Goal: Complete application form

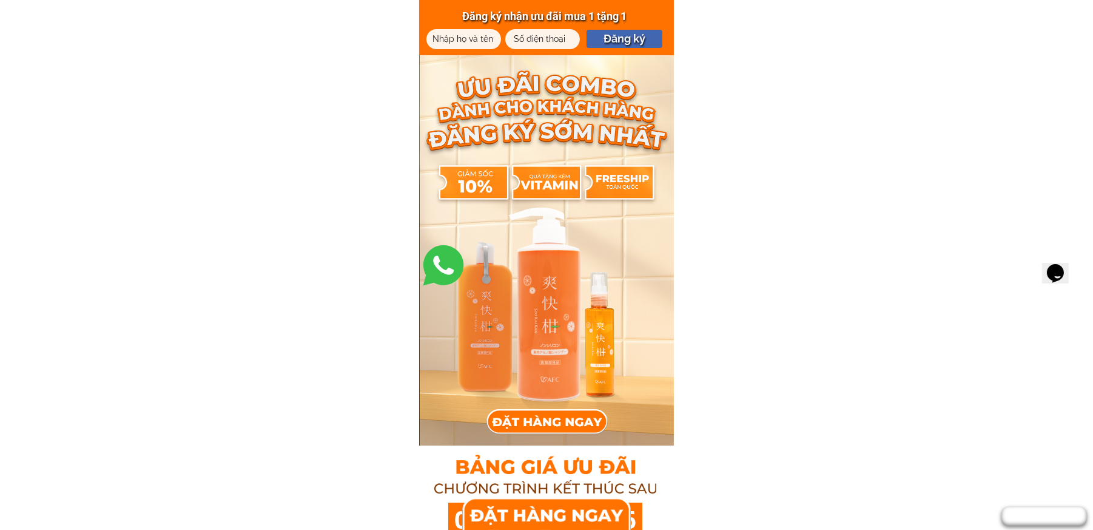
click at [541, 32] on div at bounding box center [528, 34] width 47 height 13
click at [561, 519] on div at bounding box center [546, 513] width 153 height 38
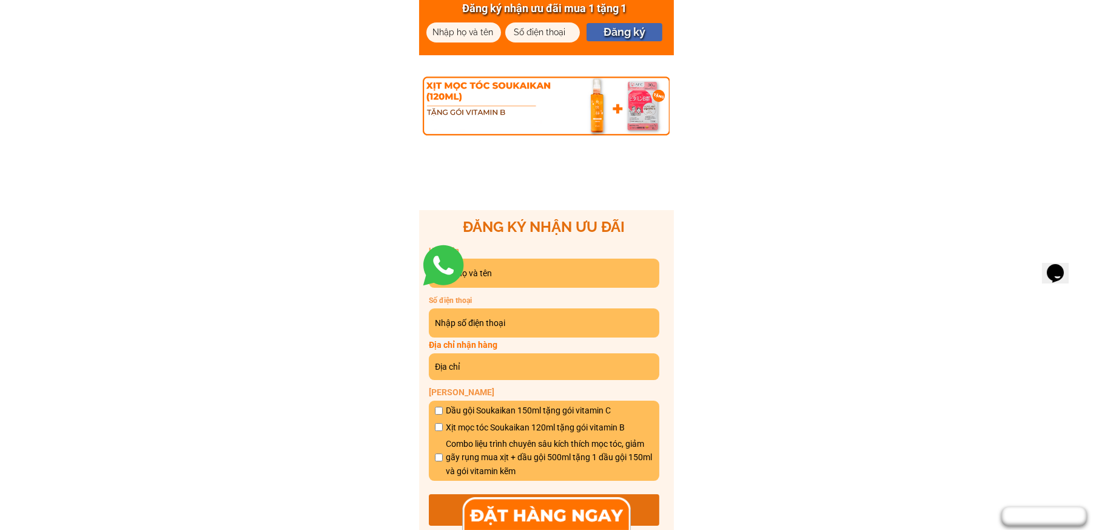
scroll to position [6683, 0]
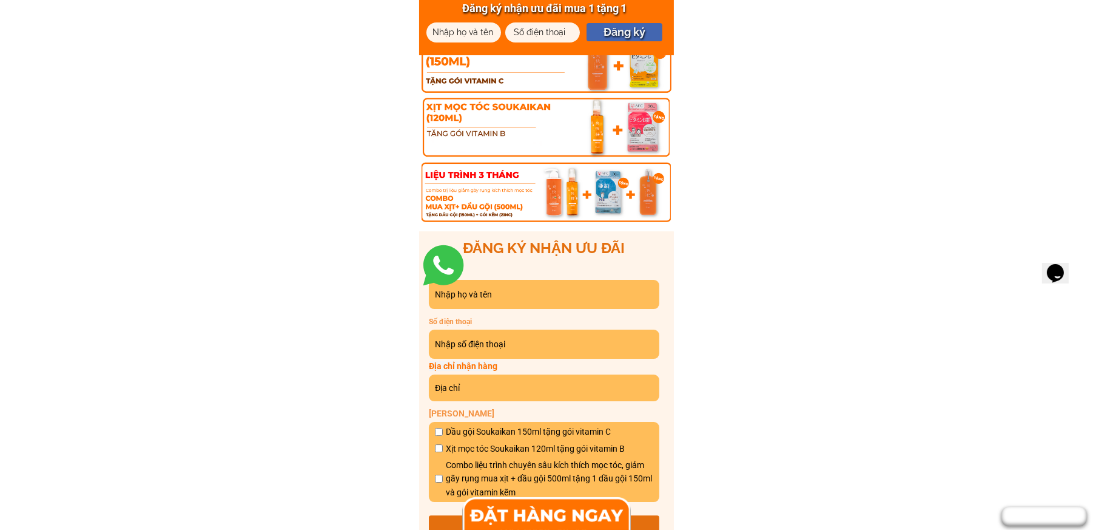
click at [497, 348] on input "tel" at bounding box center [544, 343] width 224 height 29
paste input "0967677250"
type input "0967677250"
click at [519, 342] on input "0967677250" at bounding box center [544, 343] width 224 height 29
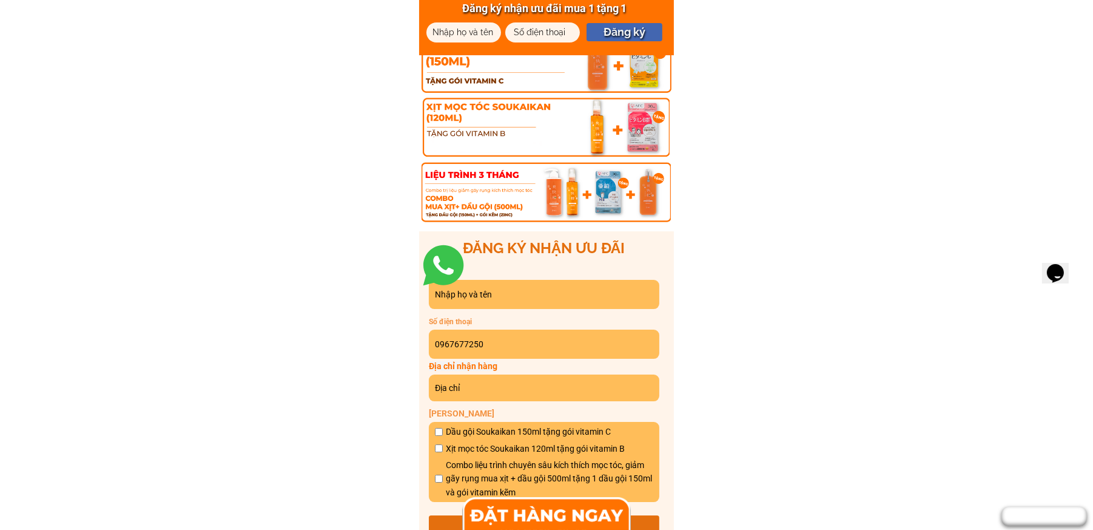
click at [519, 342] on input "0967677250" at bounding box center [544, 343] width 224 height 29
paste input "0967677250"
click at [519, 342] on input "0967677250" at bounding box center [544, 343] width 224 height 29
type input "0967677250"
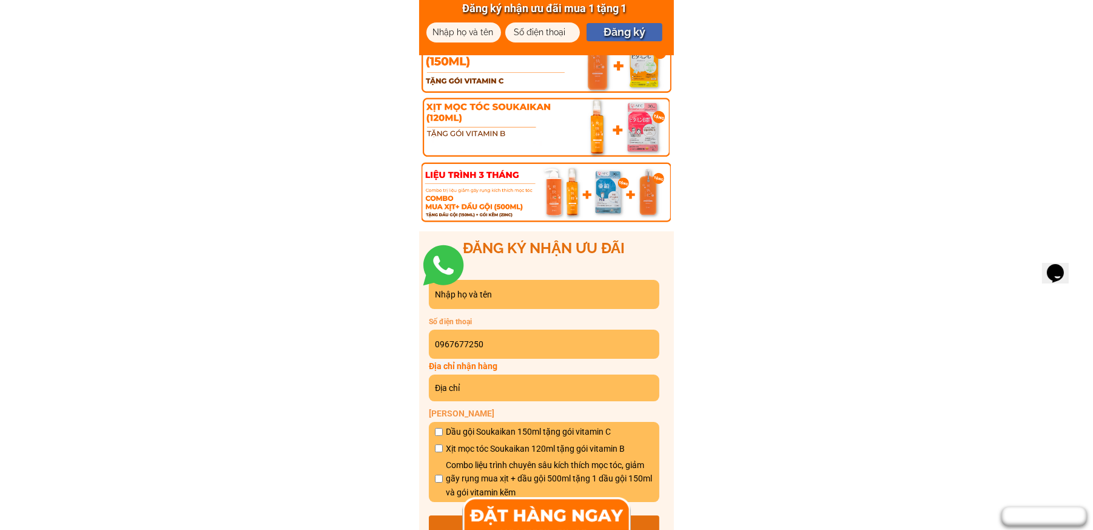
click at [497, 298] on input "text" at bounding box center [544, 294] width 224 height 29
type input "Ngân"
click at [502, 387] on input "text" at bounding box center [544, 387] width 224 height 27
paste input "[GEOGRAPHIC_DATA],[PERSON_NAME],[PERSON_NAME]"
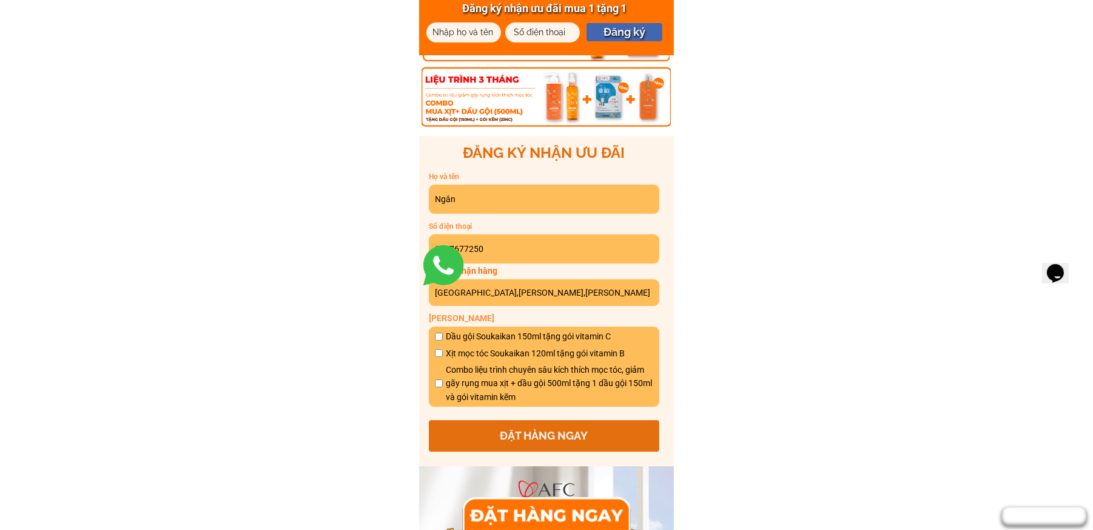
scroll to position [6804, 0]
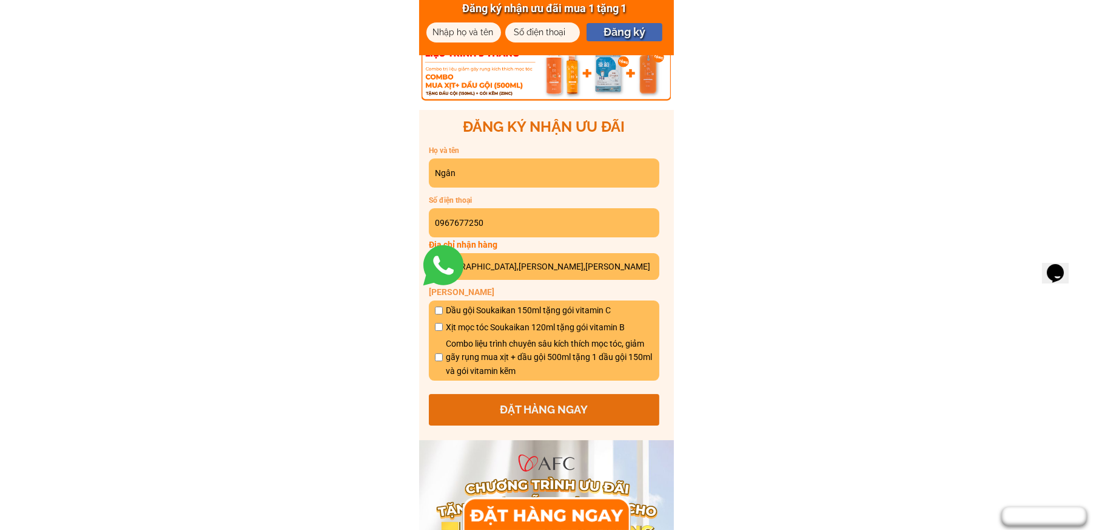
type input "[GEOGRAPHIC_DATA],[PERSON_NAME],[PERSON_NAME]"
click at [437, 323] on input "checkbox" at bounding box center [439, 327] width 8 height 8
checkbox input "true"
click at [559, 414] on p "ĐẶT HÀNG NGAY" at bounding box center [544, 410] width 231 height 32
